Goal: Task Accomplishment & Management: Complete application form

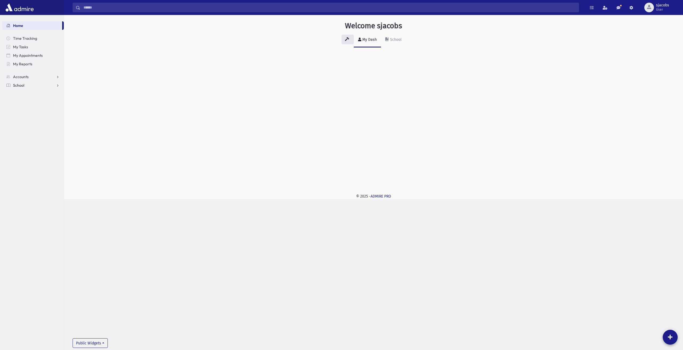
drag, startPoint x: 36, startPoint y: 87, endPoint x: 38, endPoint y: 94, distance: 7.3
click at [36, 87] on link "School" at bounding box center [33, 85] width 62 height 9
click at [52, 103] on link "Attendance" at bounding box center [33, 102] width 62 height 9
click at [32, 113] on link "Entry" at bounding box center [33, 111] width 62 height 9
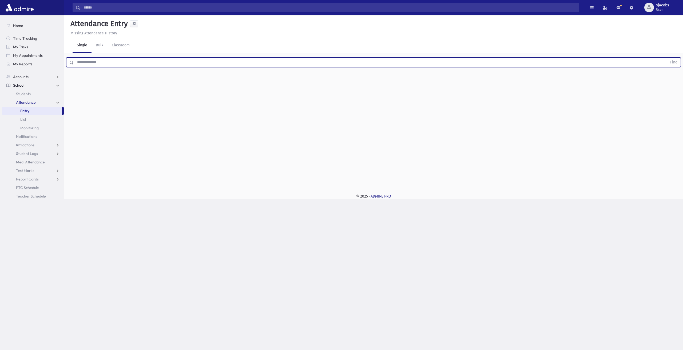
click at [141, 64] on input "text" at bounding box center [370, 63] width 593 height 10
click at [667, 58] on button "Find" at bounding box center [674, 62] width 14 height 9
drag, startPoint x: 319, startPoint y: 99, endPoint x: 324, endPoint y: 98, distance: 5.3
click at [319, 99] on label "Late Late" at bounding box center [319, 97] width 14 height 10
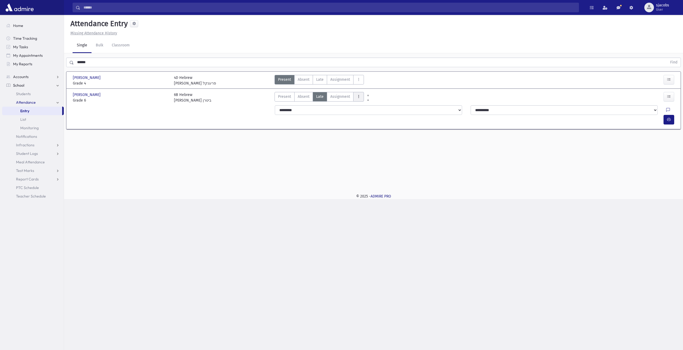
click at [356, 97] on icon "AttTypes" at bounding box center [358, 96] width 4 height 5
click at [371, 170] on span "late to class" at bounding box center [377, 169] width 41 height 6
click at [666, 113] on div at bounding box center [671, 110] width 10 height 10
click at [676, 115] on div at bounding box center [669, 120] width 13 height 10
click at [666, 111] on div at bounding box center [671, 110] width 10 height 10
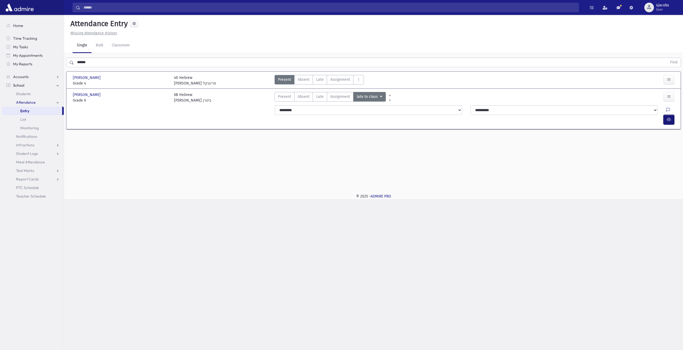
click at [666, 115] on button "button" at bounding box center [668, 120] width 11 height 10
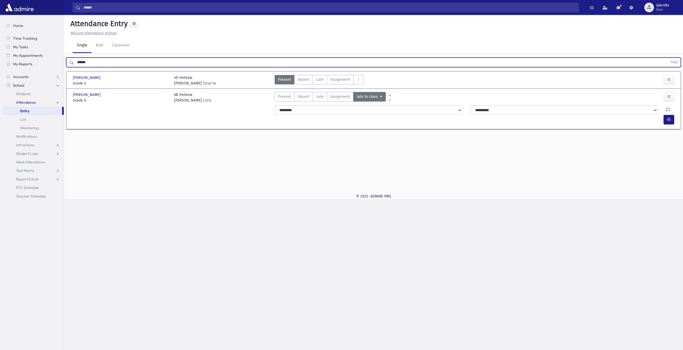
drag, startPoint x: 97, startPoint y: 62, endPoint x: 14, endPoint y: 69, distance: 82.4
click at [21, 68] on div "Search Results All Accounts" at bounding box center [341, 175] width 683 height 350
click at [667, 58] on button "Find" at bounding box center [674, 62] width 14 height 9
click at [322, 79] on span "Late" at bounding box center [319, 80] width 7 height 6
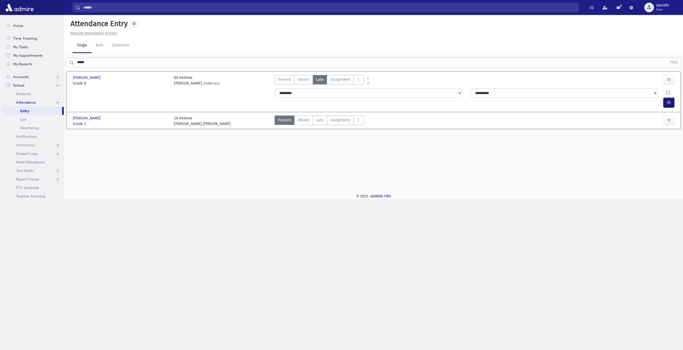
click at [669, 98] on button "button" at bounding box center [668, 103] width 11 height 10
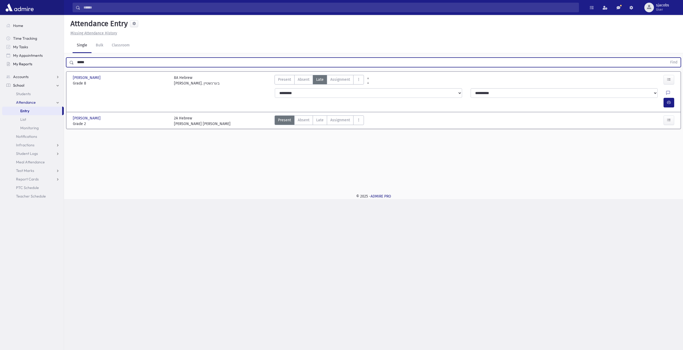
drag, startPoint x: 76, startPoint y: 60, endPoint x: 33, endPoint y: 60, distance: 43.2
click at [33, 60] on div "Search Results All Accounts" at bounding box center [341, 175] width 683 height 350
click at [667, 58] on button "Find" at bounding box center [674, 62] width 14 height 9
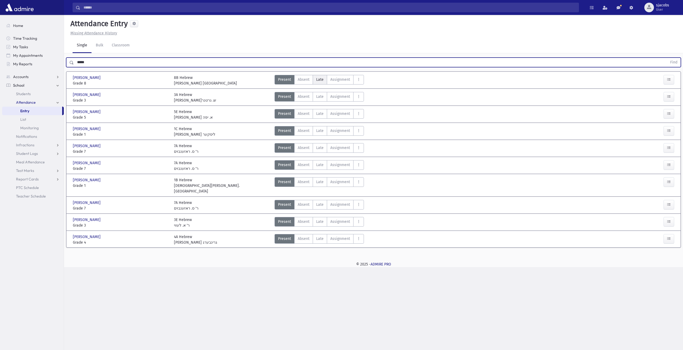
click at [320, 79] on span "Late" at bounding box center [319, 80] width 7 height 6
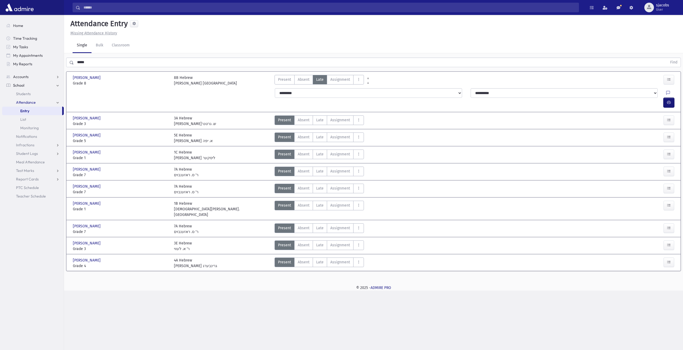
click at [668, 100] on icon "button" at bounding box center [669, 102] width 4 height 5
drag, startPoint x: 97, startPoint y: 61, endPoint x: 1, endPoint y: 68, distance: 97.0
click at [3, 68] on div "Search Results All Accounts" at bounding box center [341, 175] width 683 height 350
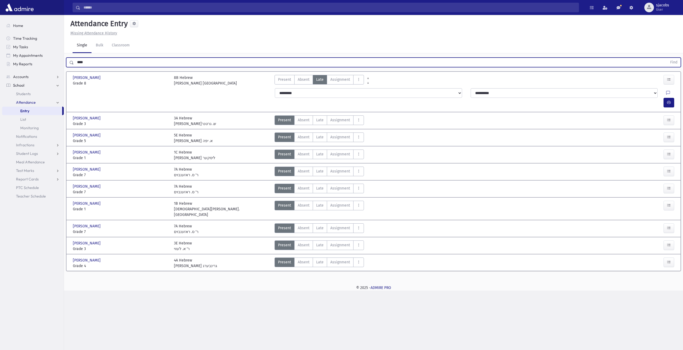
click at [667, 58] on button "Find" at bounding box center [674, 62] width 14 height 9
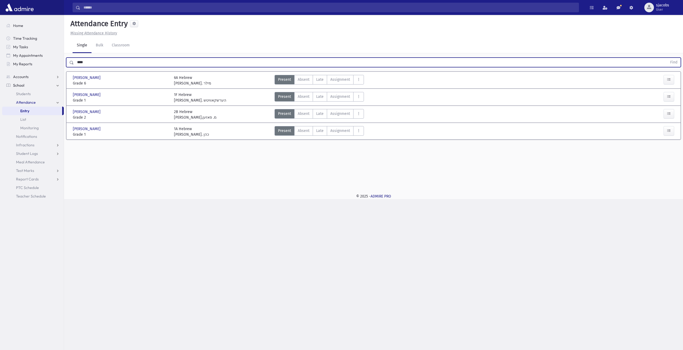
click at [667, 58] on button "Find" at bounding box center [674, 62] width 14 height 9
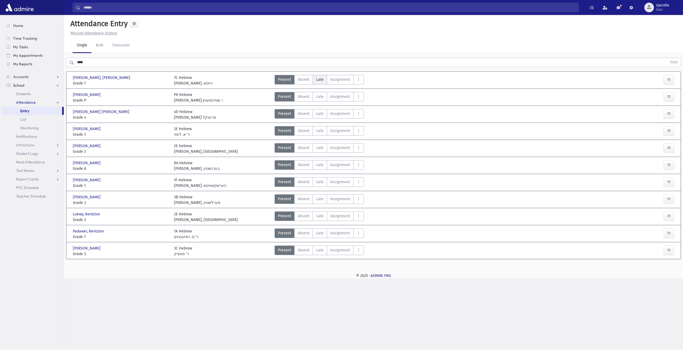
click at [316, 79] on span "Late" at bounding box center [319, 80] width 7 height 6
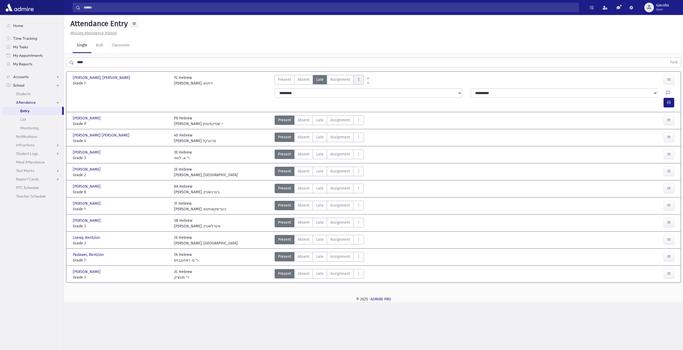
click at [361, 79] on button "AttTypes" at bounding box center [358, 80] width 11 height 10
click at [366, 151] on span "late to class" at bounding box center [377, 152] width 41 height 6
click at [668, 98] on button "button" at bounding box center [668, 103] width 11 height 10
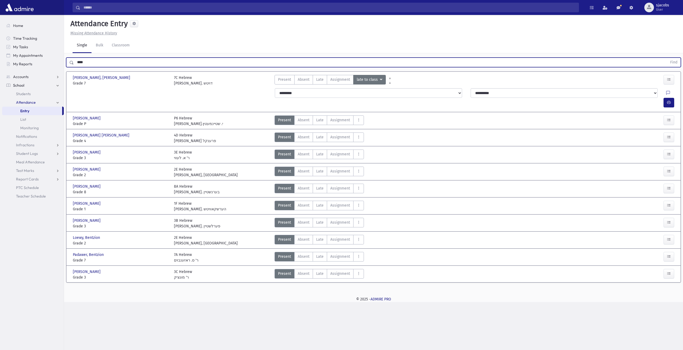
drag, startPoint x: 119, startPoint y: 62, endPoint x: 0, endPoint y: 71, distance: 119.3
click at [0, 71] on div "Search Results All Accounts" at bounding box center [341, 175] width 683 height 350
click at [667, 58] on button "Find" at bounding box center [674, 62] width 14 height 9
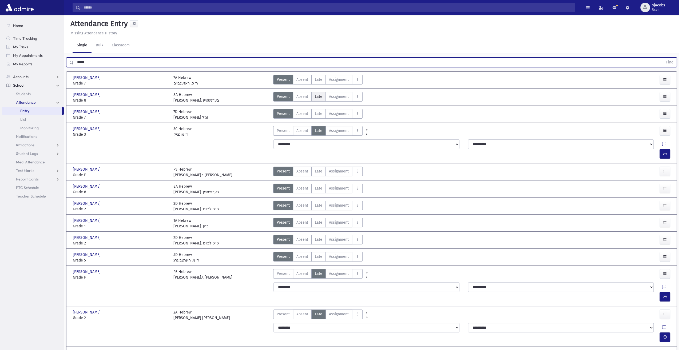
click at [317, 97] on span "Late" at bounding box center [318, 97] width 7 height 6
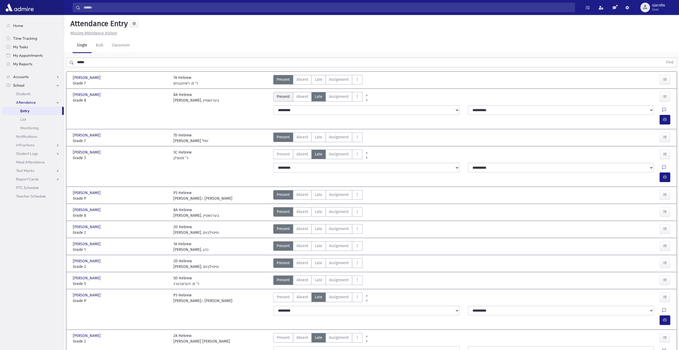
click at [281, 98] on span "Present" at bounding box center [282, 97] width 13 height 6
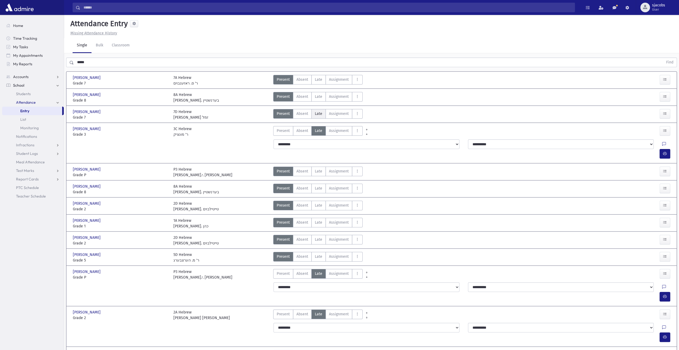
click at [318, 114] on span "Late" at bounding box center [318, 114] width 7 height 6
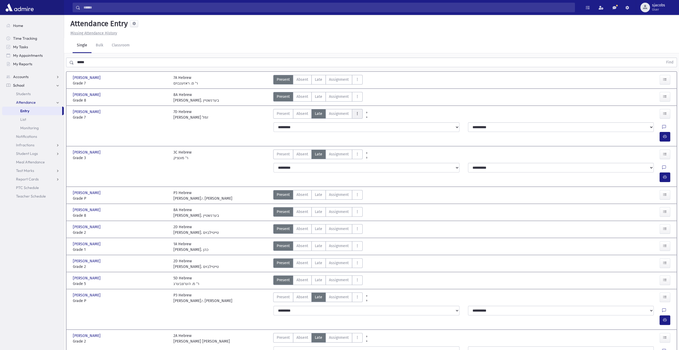
click at [352, 112] on button "AttTypes" at bounding box center [357, 114] width 11 height 10
click at [370, 184] on span "late to class" at bounding box center [376, 186] width 41 height 6
click at [665, 134] on icon "button" at bounding box center [665, 136] width 4 height 5
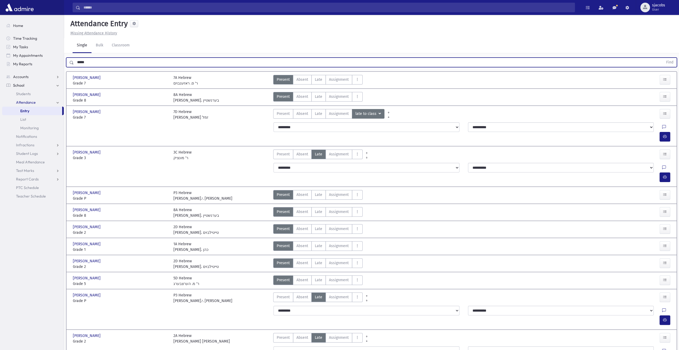
drag, startPoint x: 115, startPoint y: 65, endPoint x: 0, endPoint y: 62, distance: 115.0
click at [0, 62] on div "Search Results All Accounts" at bounding box center [339, 237] width 679 height 475
click at [663, 58] on button "Find" at bounding box center [670, 62] width 14 height 9
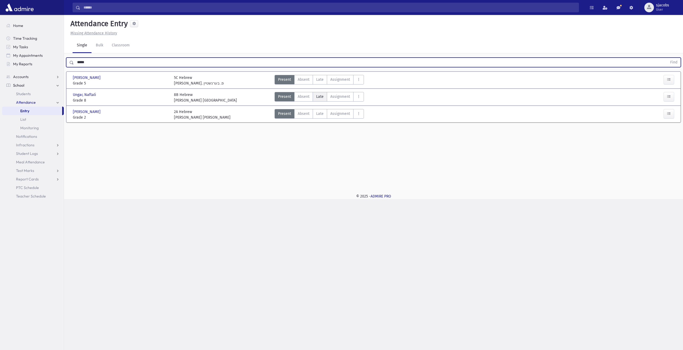
click at [319, 96] on span "Late" at bounding box center [319, 97] width 7 height 6
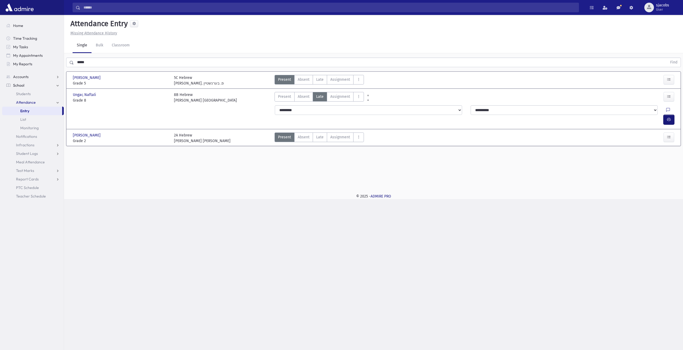
click at [670, 115] on button "button" at bounding box center [668, 120] width 11 height 10
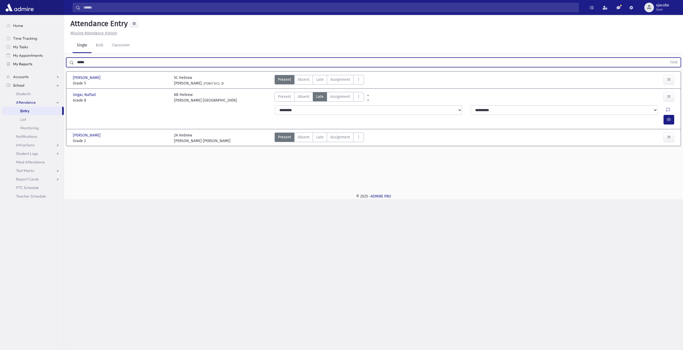
drag, startPoint x: 150, startPoint y: 61, endPoint x: 10, endPoint y: 63, distance: 140.8
click at [16, 63] on div "Search Results All Accounts" at bounding box center [341, 175] width 683 height 350
type input "****"
click at [667, 58] on button "Find" at bounding box center [674, 62] width 14 height 9
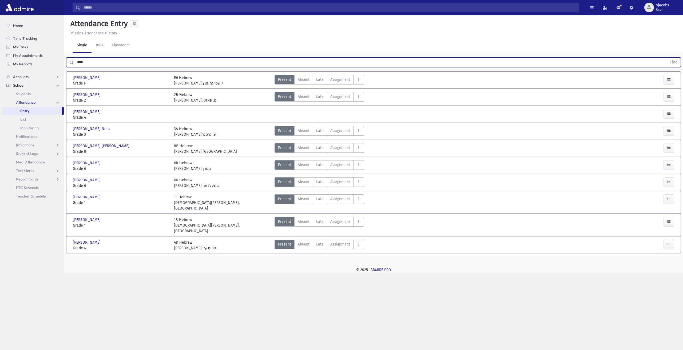
click at [320, 152] on div "Present P Absent A [PERSON_NAME] Assignment Assignment Cut C Disrespectful" at bounding box center [318, 148] width 89 height 11
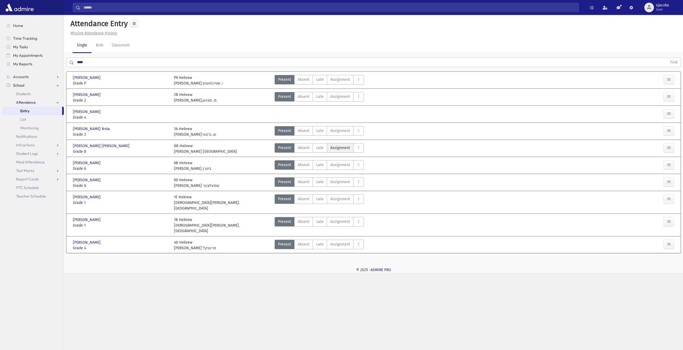
drag, startPoint x: 320, startPoint y: 150, endPoint x: 334, endPoint y: 150, distance: 13.9
click at [320, 150] on label "Late Late" at bounding box center [319, 148] width 14 height 10
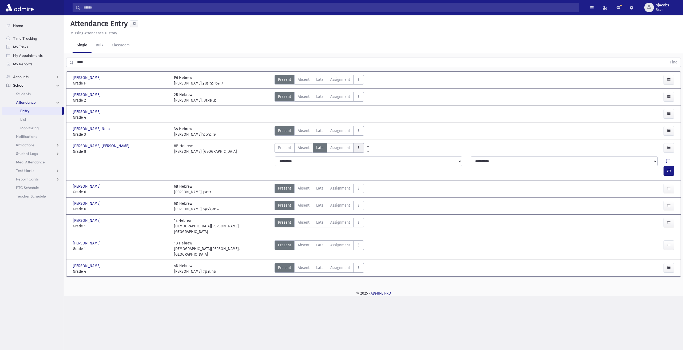
click at [359, 149] on button "AttTypes" at bounding box center [358, 148] width 11 height 10
click at [375, 219] on span "late to class" at bounding box center [377, 220] width 41 height 6
click at [669, 169] on icon "button" at bounding box center [669, 171] width 4 height 5
drag, startPoint x: 306, startPoint y: 159, endPoint x: 306, endPoint y: 164, distance: 5.1
click at [306, 159] on select "**********" at bounding box center [368, 162] width 187 height 10
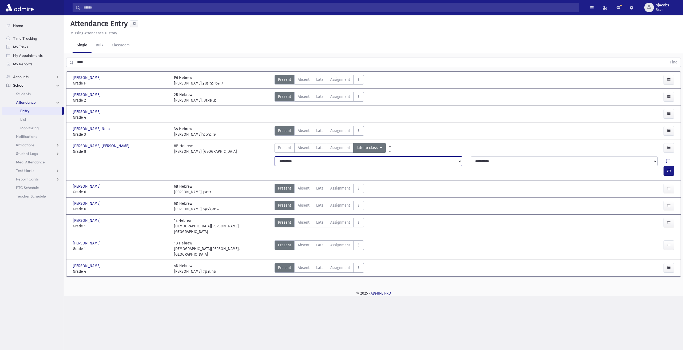
select select "*******"
click at [275, 157] on select "**********" at bounding box center [368, 162] width 187 height 10
click at [666, 166] on button "button" at bounding box center [668, 171] width 11 height 10
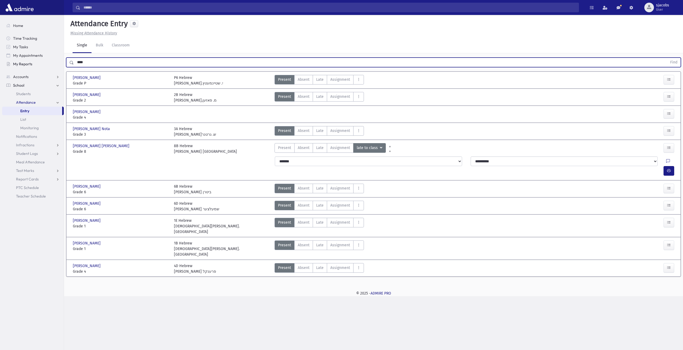
drag, startPoint x: 84, startPoint y: 63, endPoint x: 51, endPoint y: 64, distance: 32.8
click at [53, 64] on div "Search Results All Accounts" at bounding box center [341, 175] width 683 height 350
type input "****"
click at [667, 58] on button "Find" at bounding box center [674, 62] width 14 height 9
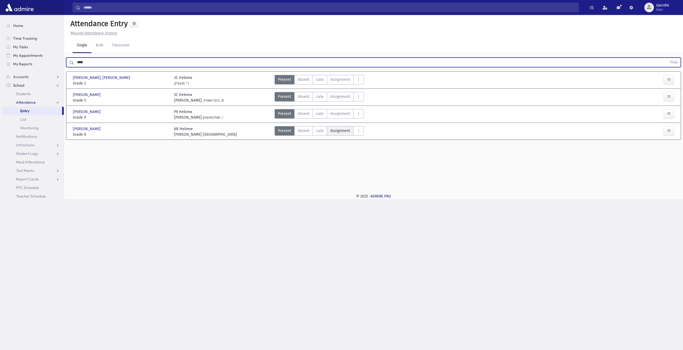
click at [327, 129] on label "Assignment Assignment" at bounding box center [340, 131] width 27 height 10
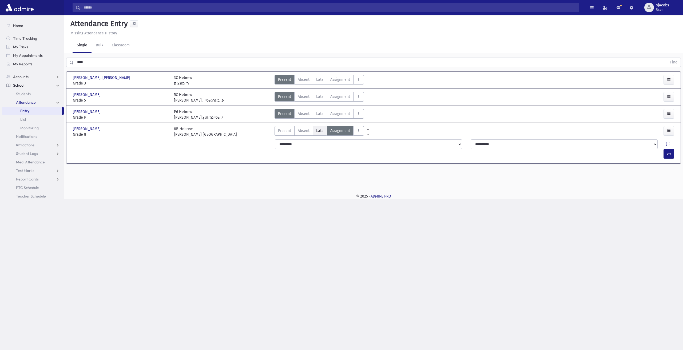
click at [322, 129] on span "Late" at bounding box center [319, 131] width 7 height 6
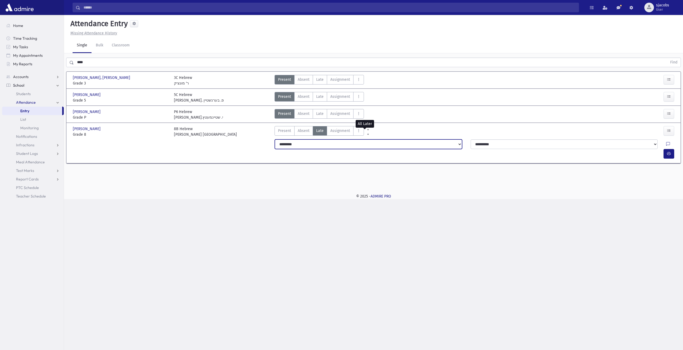
click at [334, 143] on select "**********" at bounding box center [368, 144] width 187 height 10
select select "*******"
click at [275, 139] on select "**********" at bounding box center [368, 144] width 187 height 10
click at [666, 145] on div at bounding box center [671, 144] width 10 height 10
click at [665, 149] on button "button" at bounding box center [668, 154] width 11 height 10
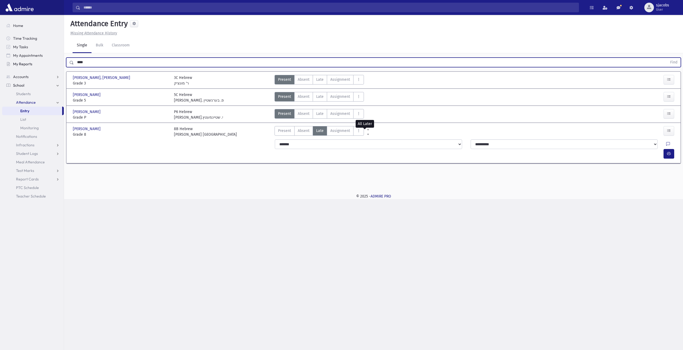
drag, startPoint x: 93, startPoint y: 62, endPoint x: 42, endPoint y: 64, distance: 51.5
click at [42, 64] on div "Search Results All Accounts" at bounding box center [341, 175] width 683 height 350
click at [667, 58] on button "Find" at bounding box center [674, 62] width 14 height 9
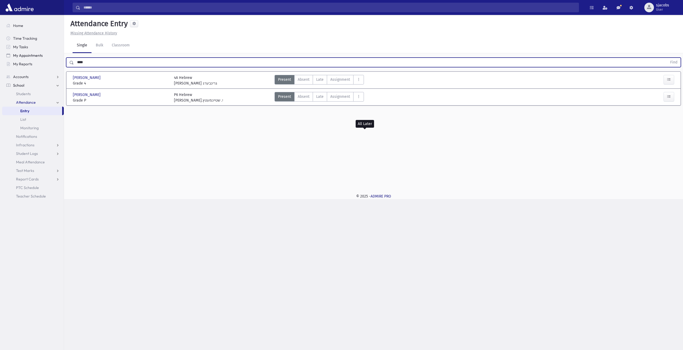
drag, startPoint x: 106, startPoint y: 60, endPoint x: 39, endPoint y: 57, distance: 67.5
click at [41, 58] on div "Search Results All Accounts" at bounding box center [341, 175] width 683 height 350
click at [667, 58] on button "Find" at bounding box center [674, 62] width 14 height 9
click at [316, 77] on span "Late" at bounding box center [319, 80] width 7 height 6
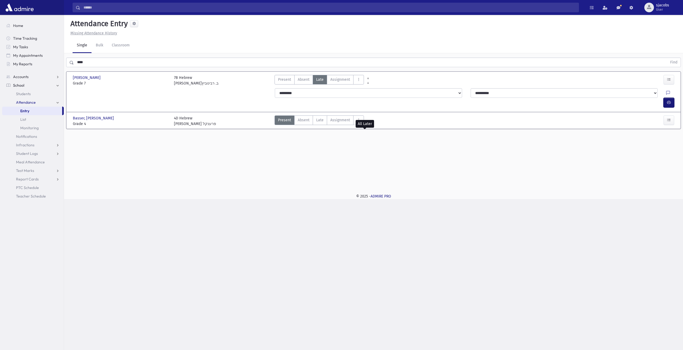
click at [664, 98] on button "button" at bounding box center [668, 103] width 11 height 10
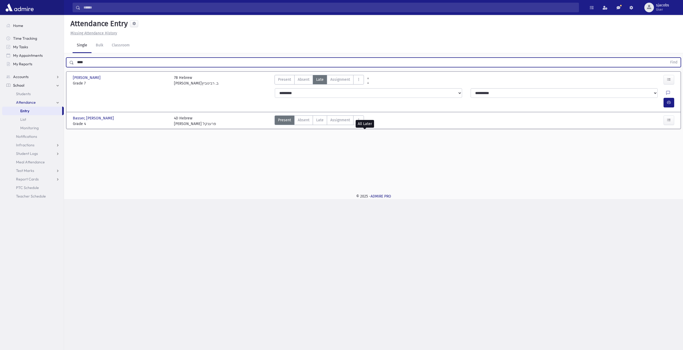
drag, startPoint x: 98, startPoint y: 69, endPoint x: 0, endPoint y: 98, distance: 101.9
click at [0, 98] on div "Search Results All Accounts" at bounding box center [341, 175] width 683 height 350
type input "******"
click at [667, 58] on button "Find" at bounding box center [674, 62] width 14 height 9
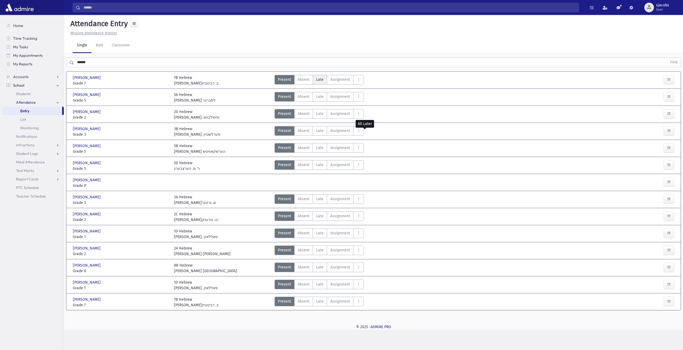
click at [320, 80] on span "Late" at bounding box center [319, 80] width 7 height 6
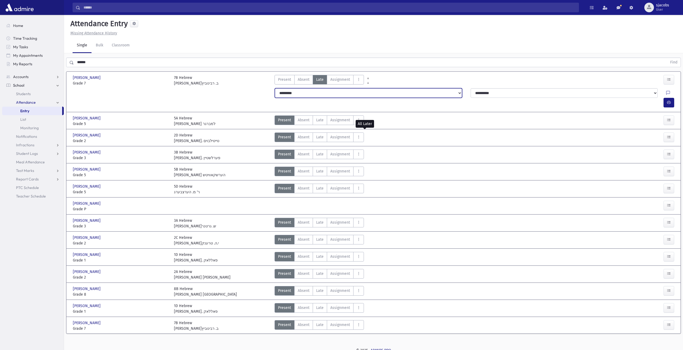
click at [320, 94] on select "**********" at bounding box center [368, 93] width 187 height 10
select select "*******"
click at [275, 88] on select "**********" at bounding box center [368, 93] width 187 height 10
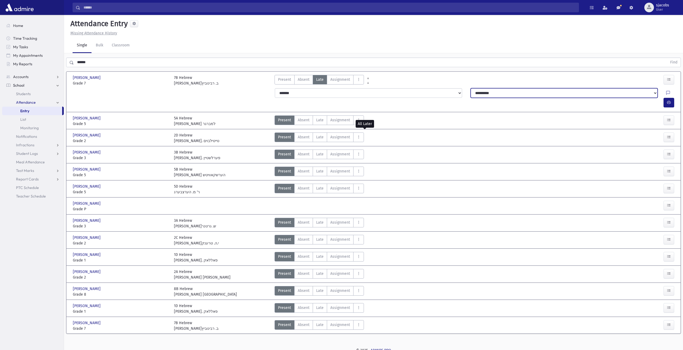
click at [507, 93] on select "**********" at bounding box center [563, 93] width 187 height 10
select select "**********"
click at [470, 88] on select "**********" at bounding box center [563, 93] width 187 height 10
click at [666, 98] on button "button" at bounding box center [668, 103] width 11 height 10
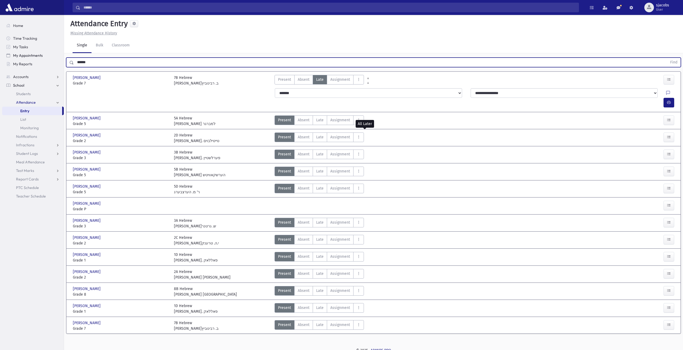
drag, startPoint x: 134, startPoint y: 61, endPoint x: 10, endPoint y: 59, distance: 123.5
click at [11, 59] on div "Search Results All Accounts" at bounding box center [341, 176] width 683 height 353
type input "******"
click at [667, 58] on button "Find" at bounding box center [674, 62] width 14 height 9
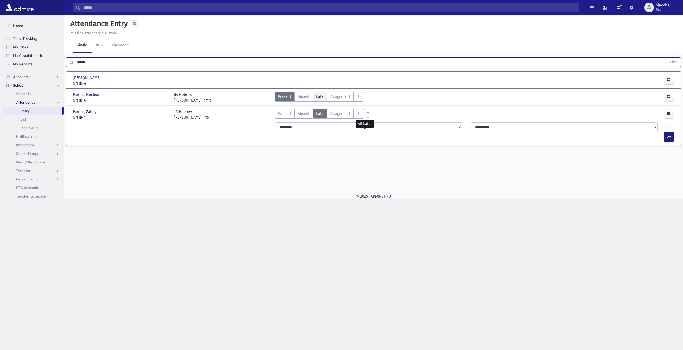
click at [322, 98] on span "Late" at bounding box center [319, 97] width 7 height 6
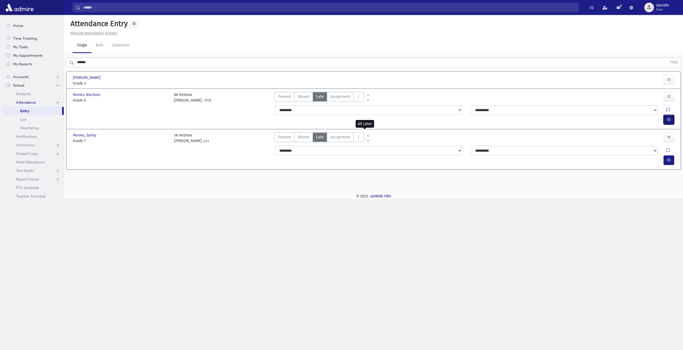
click at [670, 117] on icon "button" at bounding box center [669, 119] width 4 height 5
